Goal: Transaction & Acquisition: Purchase product/service

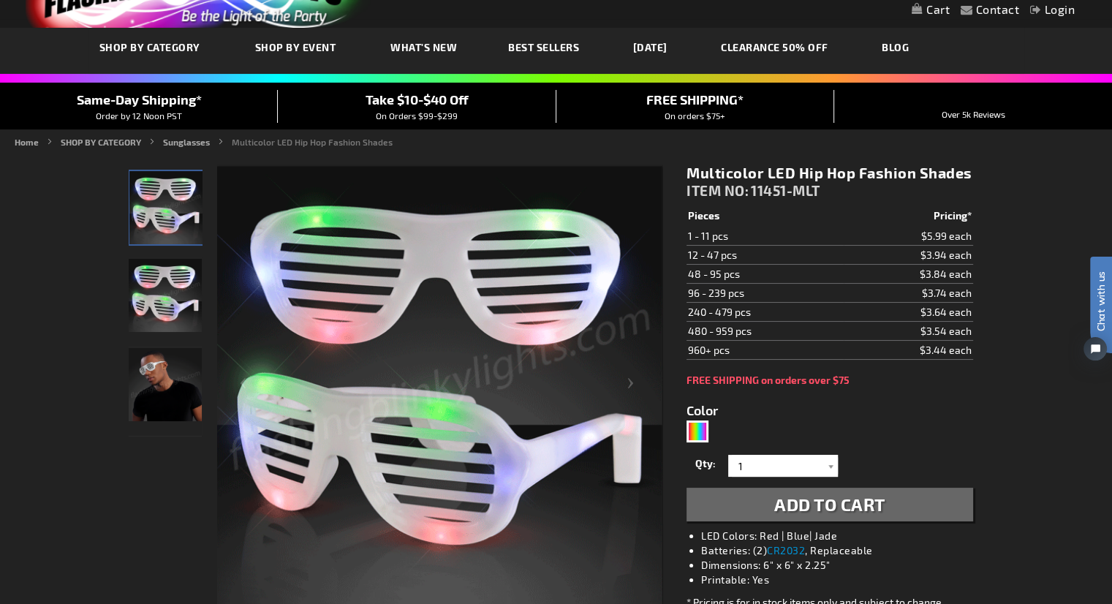
scroll to position [73, 0]
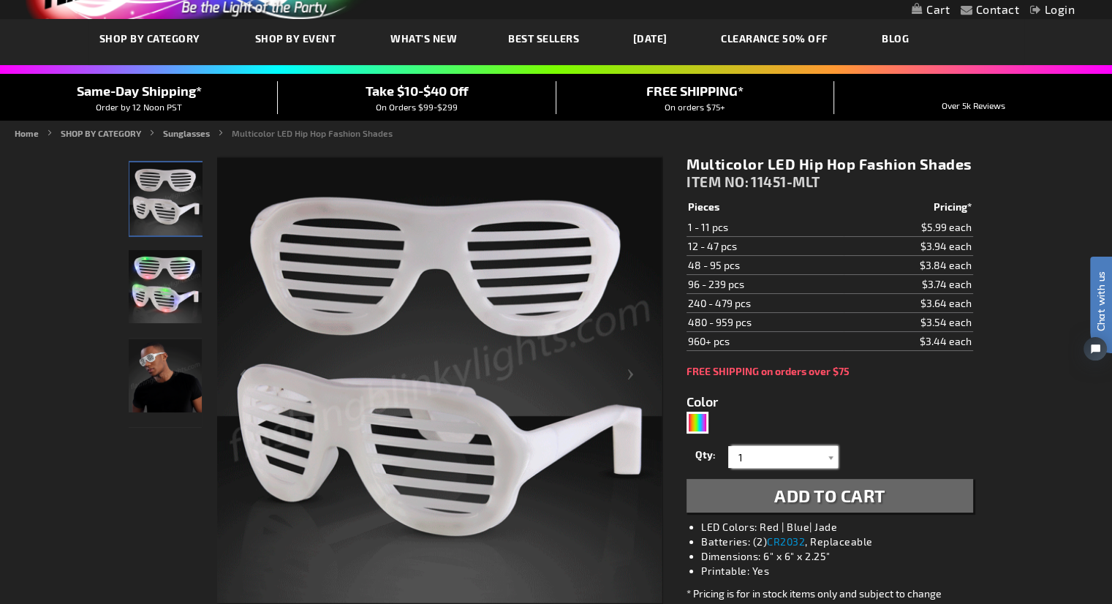
click at [771, 458] on input "1" at bounding box center [785, 457] width 106 height 22
click at [798, 407] on form "Color 5659 Qty 1 2 3 4 5 6 7" at bounding box center [830, 444] width 286 height 135
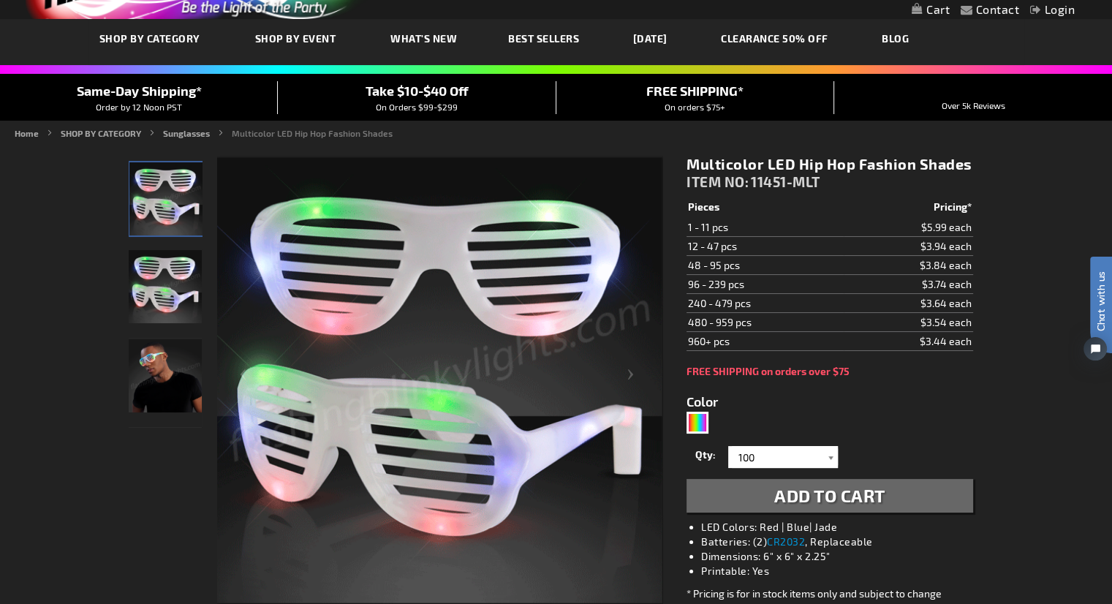
click at [831, 451] on div at bounding box center [830, 457] width 15 height 22
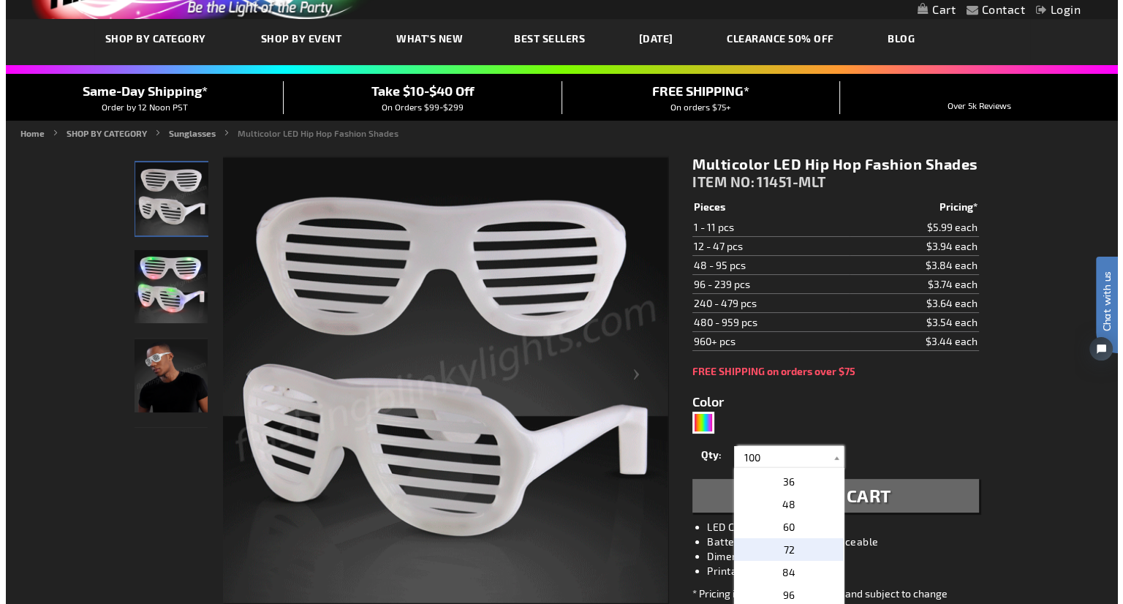
scroll to position [366, 0]
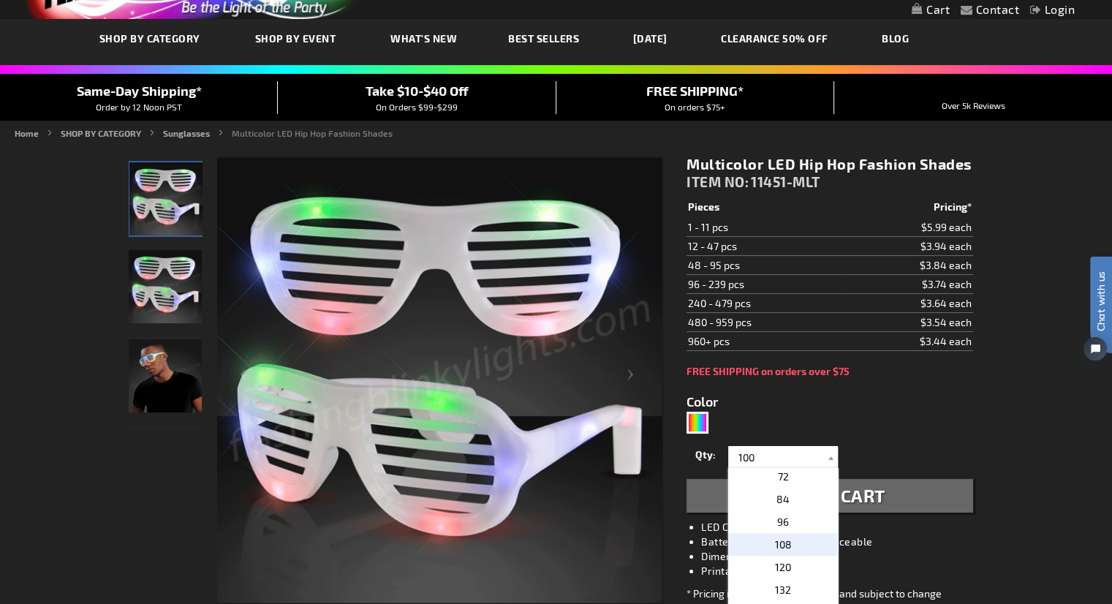
click at [795, 541] on p "108" at bounding box center [783, 544] width 110 height 23
type input "108"
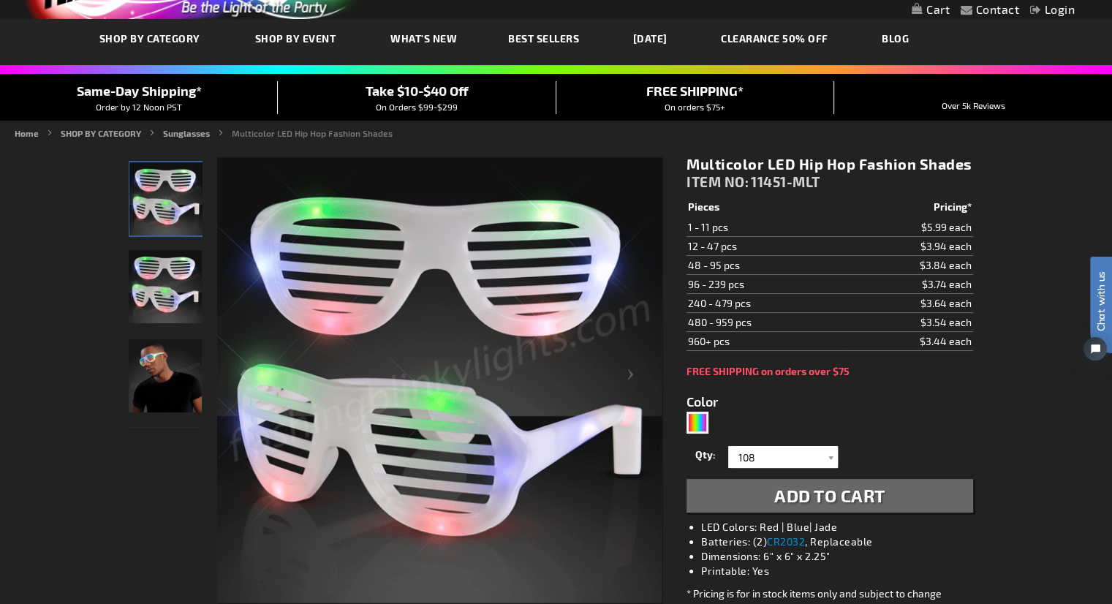
click at [848, 488] on span "Add to Cart" at bounding box center [829, 495] width 111 height 21
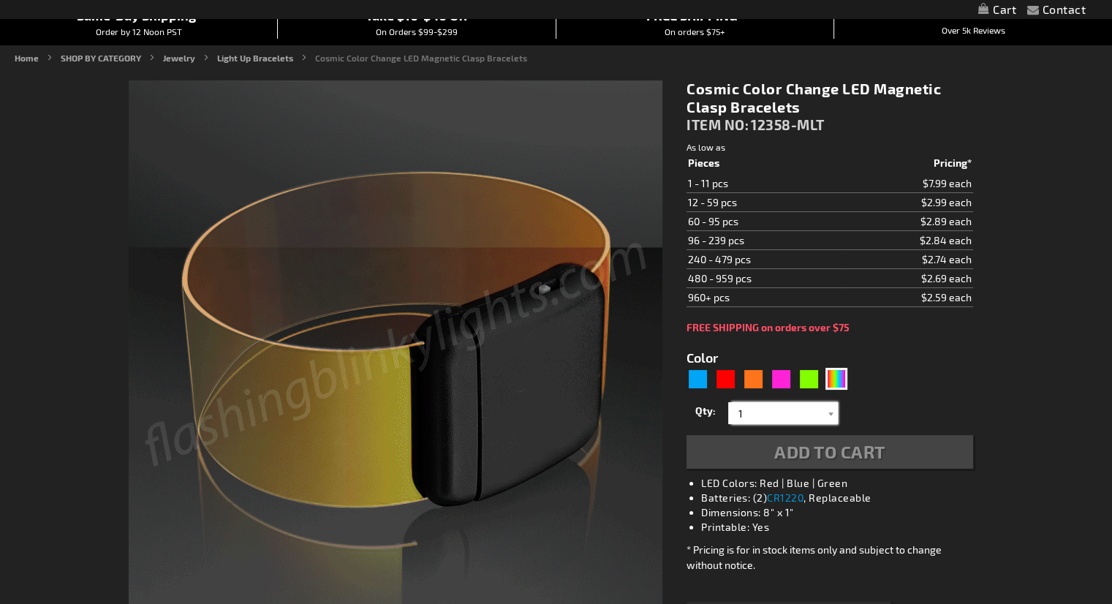
drag, startPoint x: 781, startPoint y: 408, endPoint x: 738, endPoint y: 415, distance: 42.9
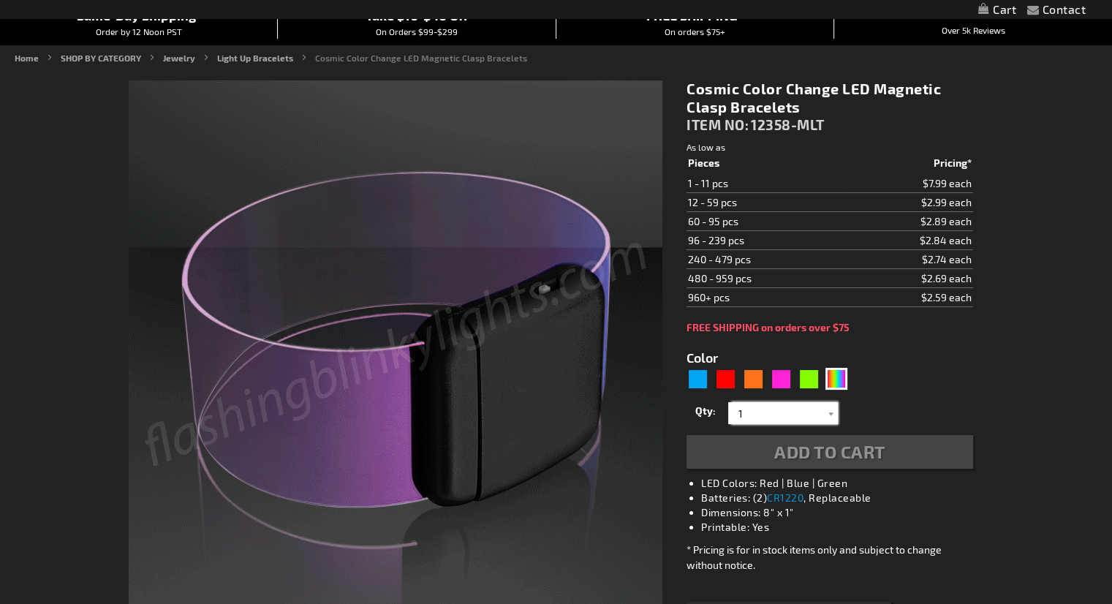
click at [738, 415] on input "1" at bounding box center [785, 413] width 106 height 22
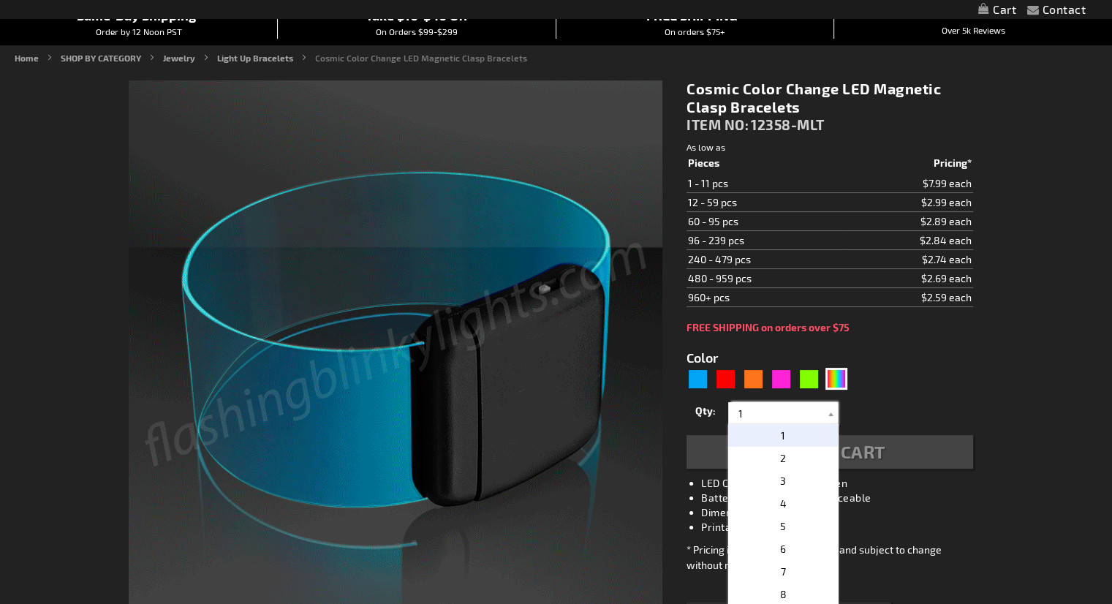
scroll to position [146, 0]
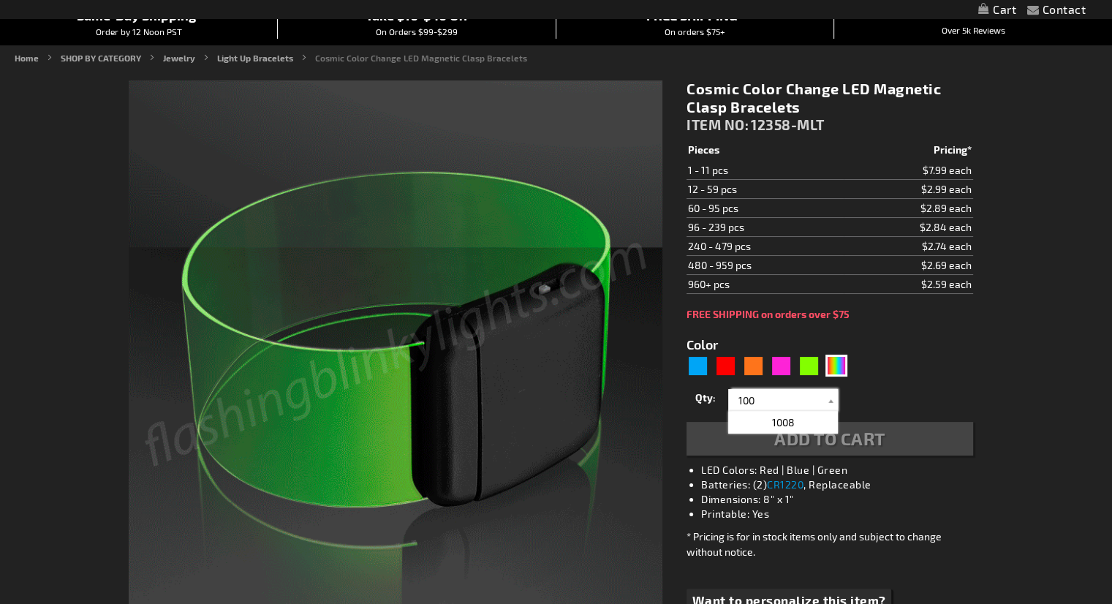
type input "100"
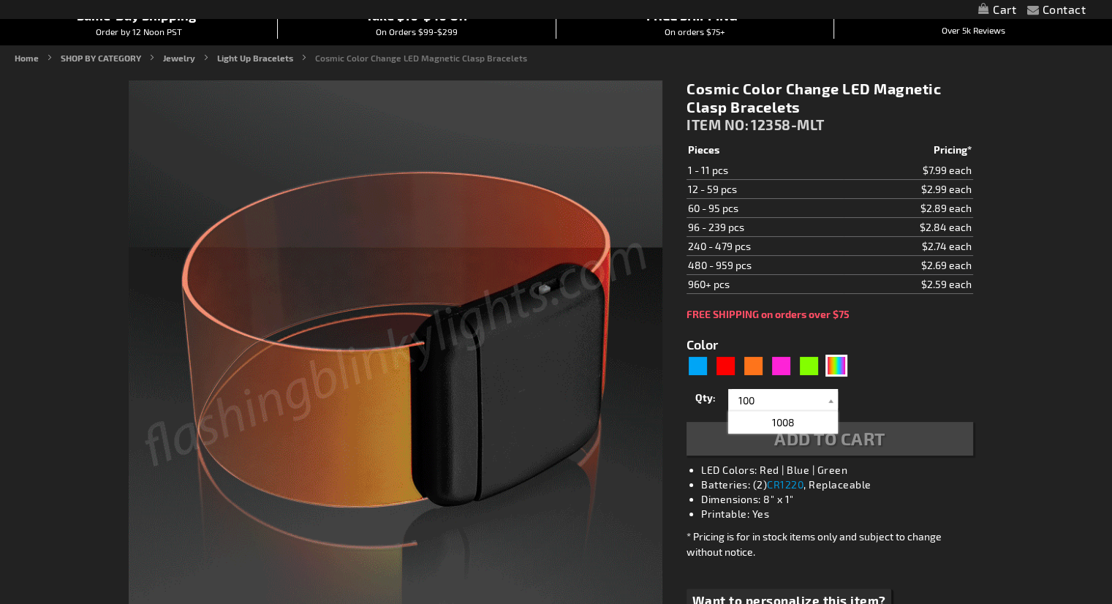
scroll to position [0, 0]
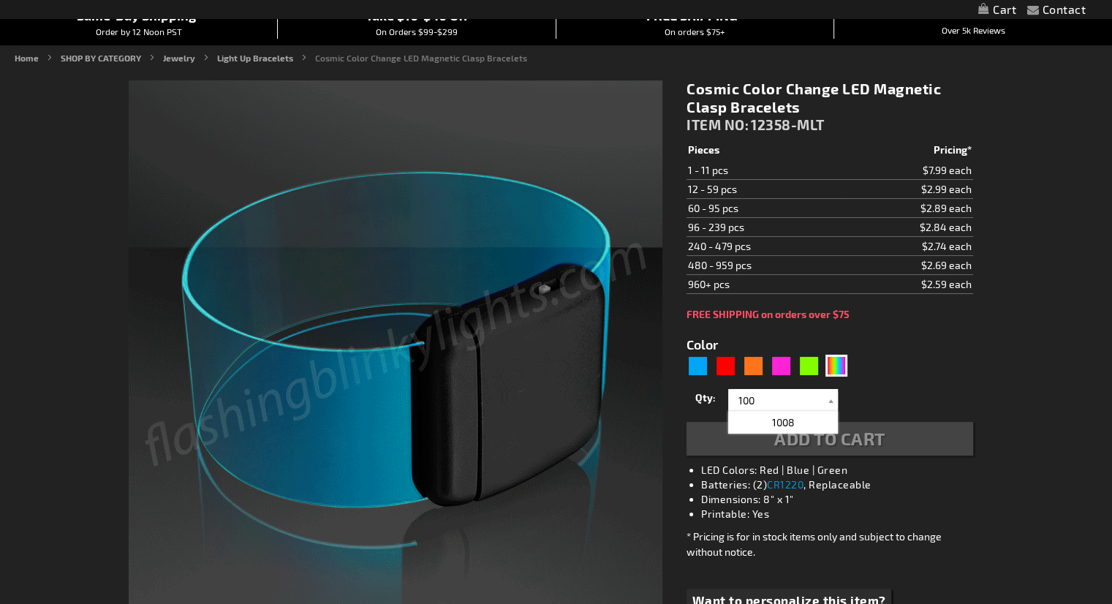
click at [942, 372] on form "Color 5659 1" at bounding box center [830, 387] width 286 height 135
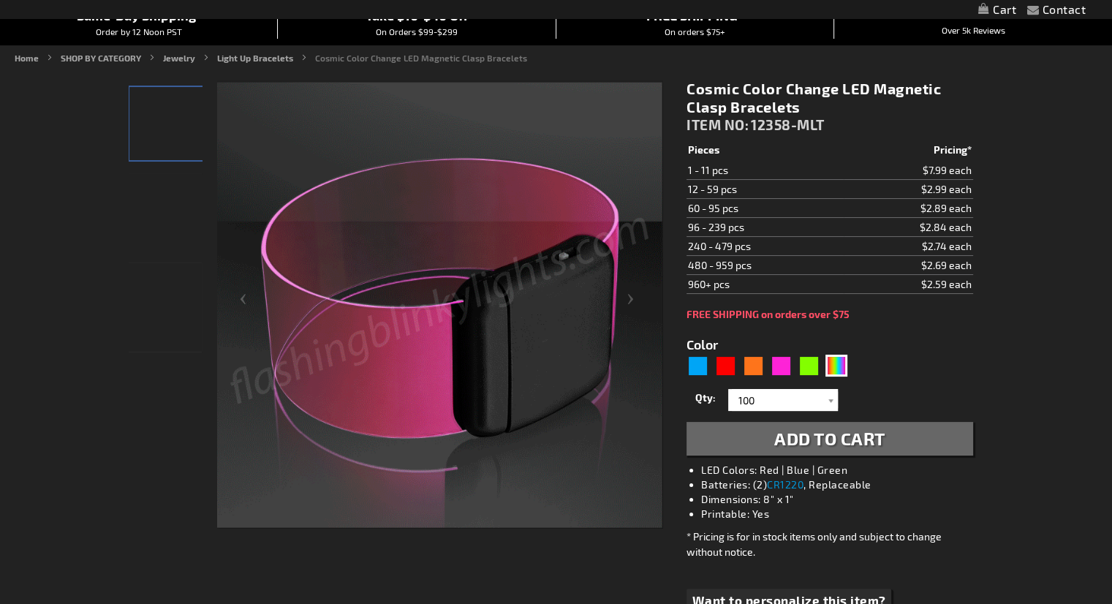
click at [886, 436] on button "Add to Cart" at bounding box center [830, 439] width 286 height 34
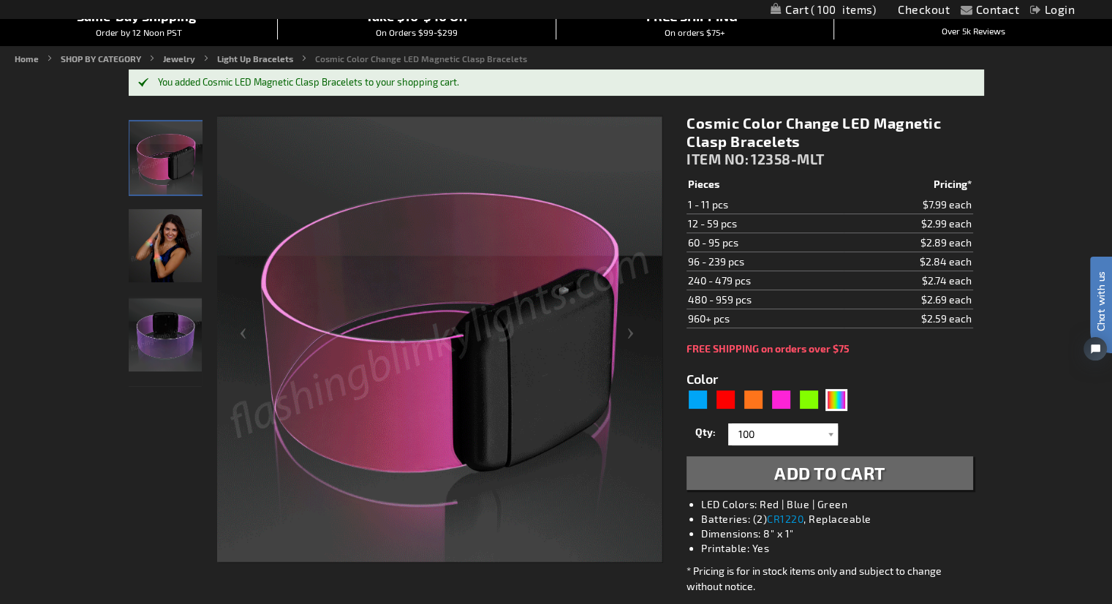
click at [866, 477] on span "Add to Cart" at bounding box center [829, 472] width 111 height 21
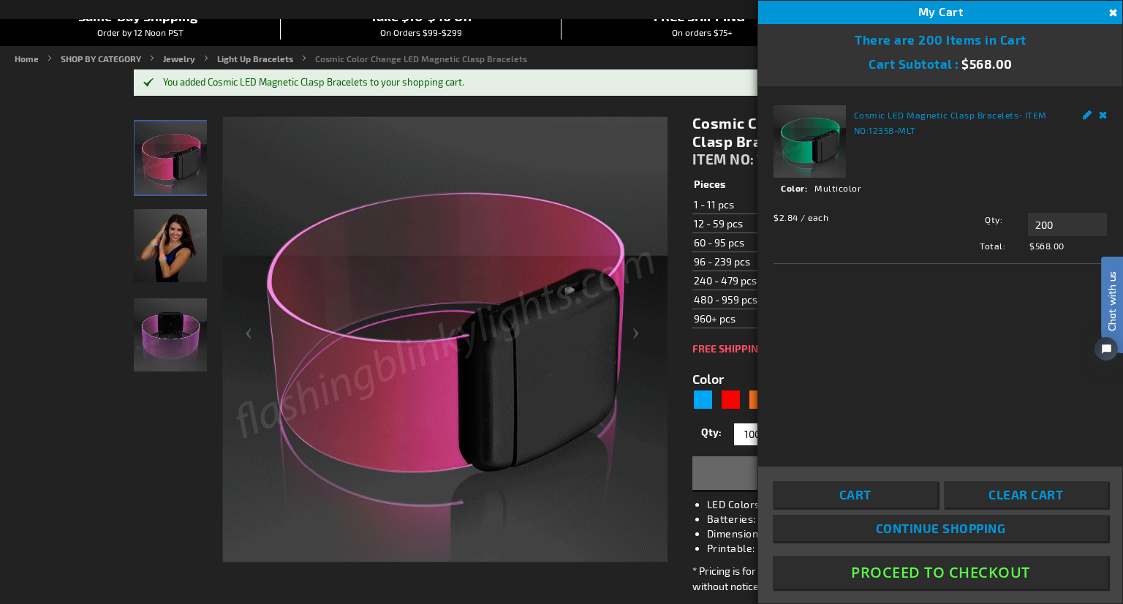
drag, startPoint x: 1050, startPoint y: 230, endPoint x: 1029, endPoint y: 233, distance: 21.5
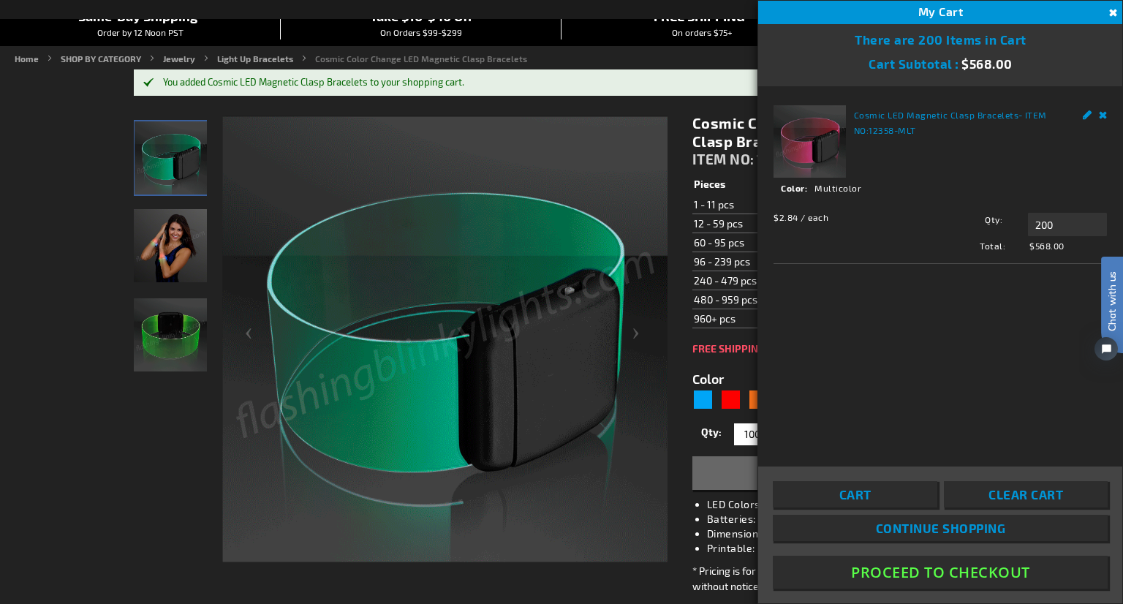
click at [1079, 233] on html "Chat with us" at bounding box center [1101, 302] width 44 height 256
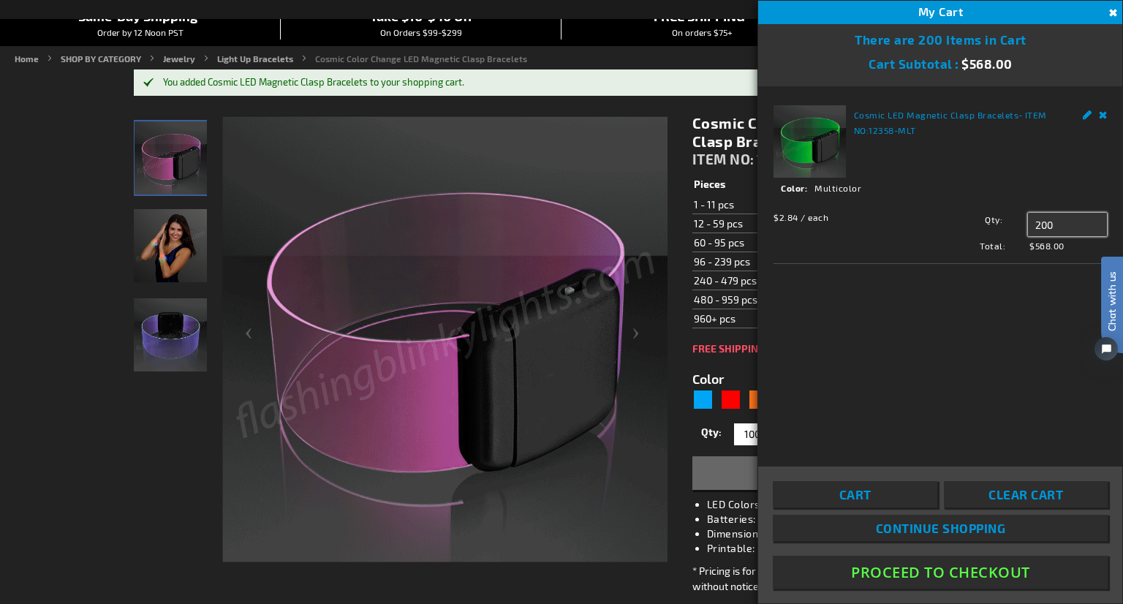
drag, startPoint x: 1063, startPoint y: 227, endPoint x: 1013, endPoint y: 230, distance: 50.5
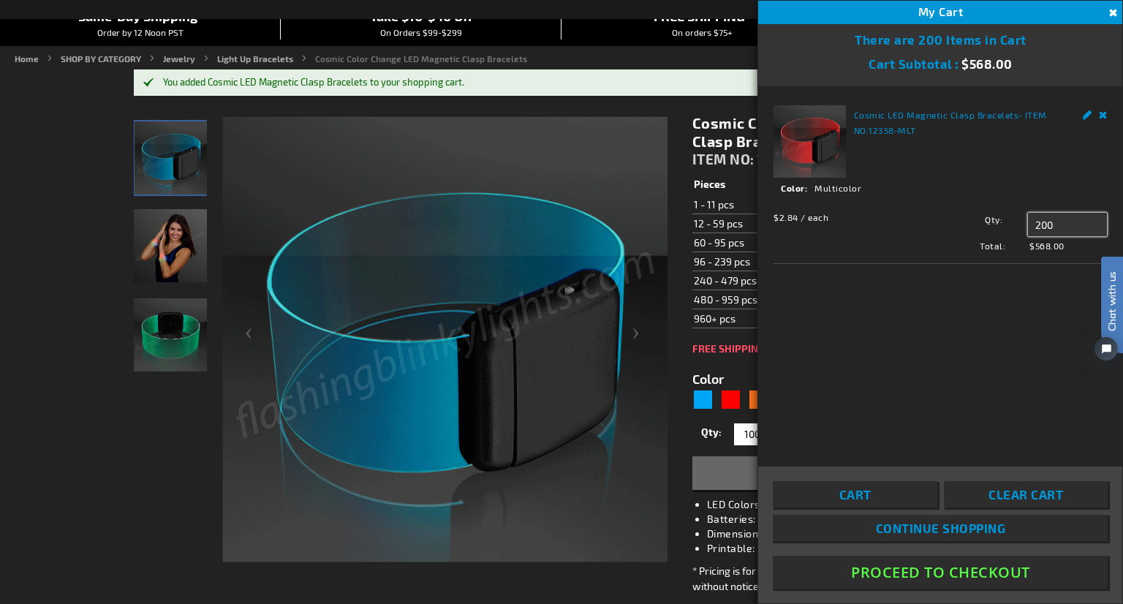
click at [1014, 230] on div "Qty 200 Update" at bounding box center [1015, 224] width 184 height 23
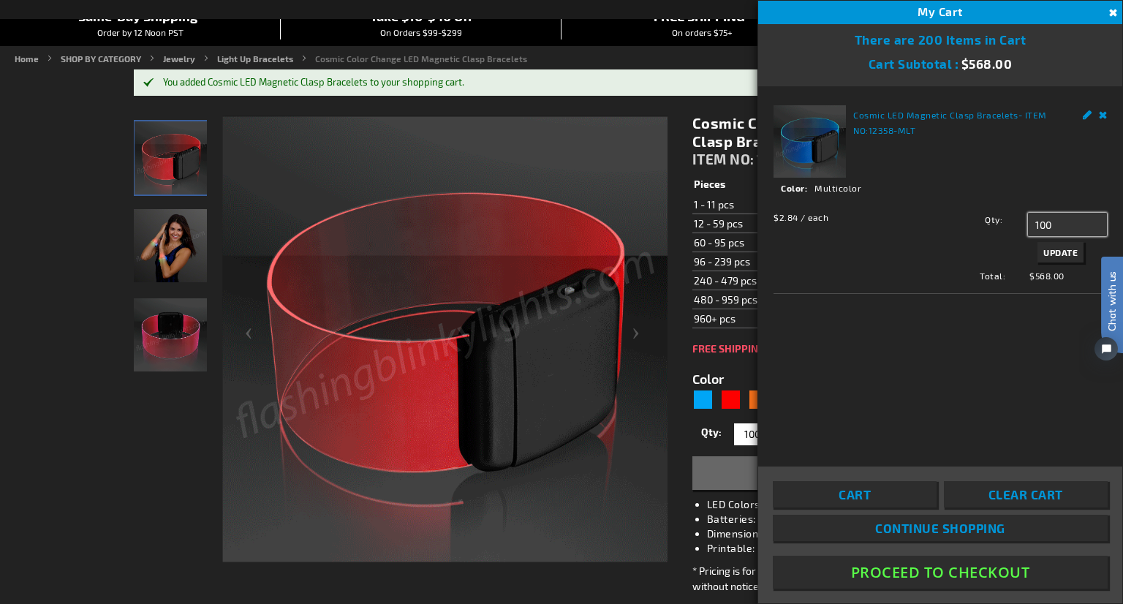
type input "100"
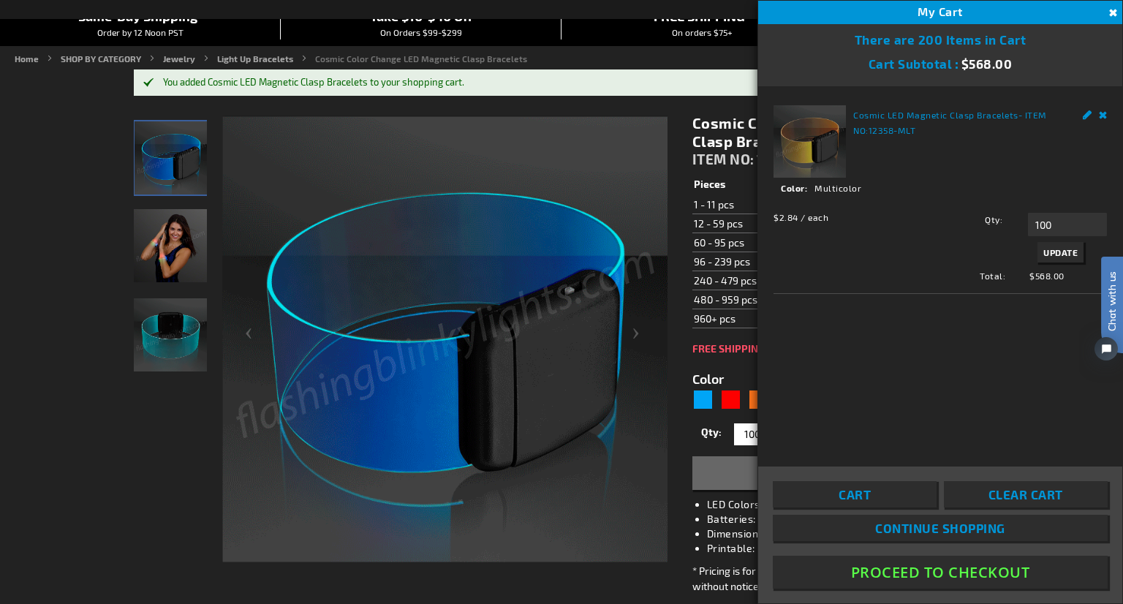
click at [1067, 249] on span "Update" at bounding box center [1060, 252] width 34 height 10
